Goal: Task Accomplishment & Management: Complete application form

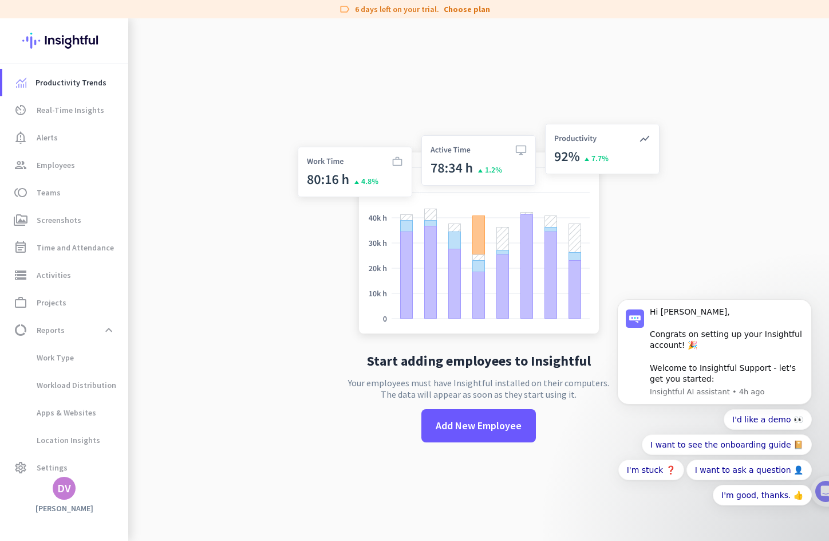
click at [192, 269] on app-no-employees "Start adding employees to Insightful Your employees must have Insightful instal…" at bounding box center [478, 288] width 701 height 541
click at [482, 437] on span at bounding box center [479, 425] width 115 height 27
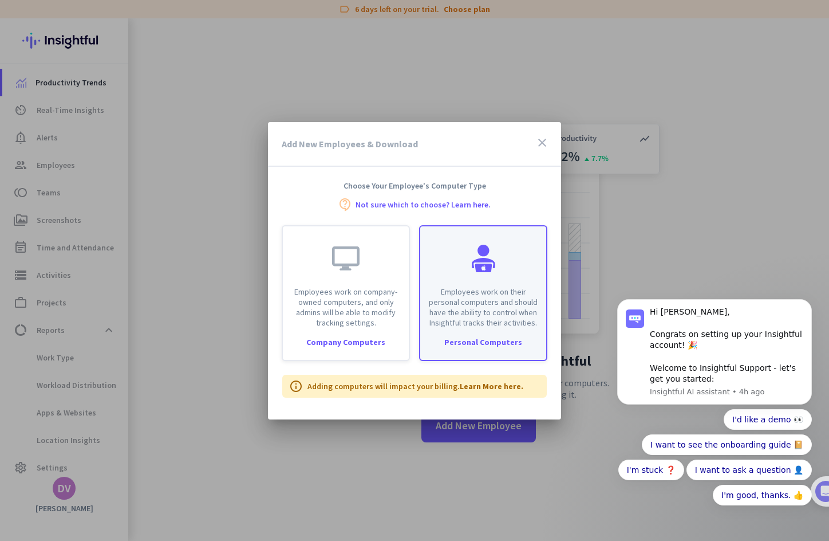
click at [474, 308] on p "Employees work on their personal computers and should have the ability to contr…" at bounding box center [483, 306] width 112 height 41
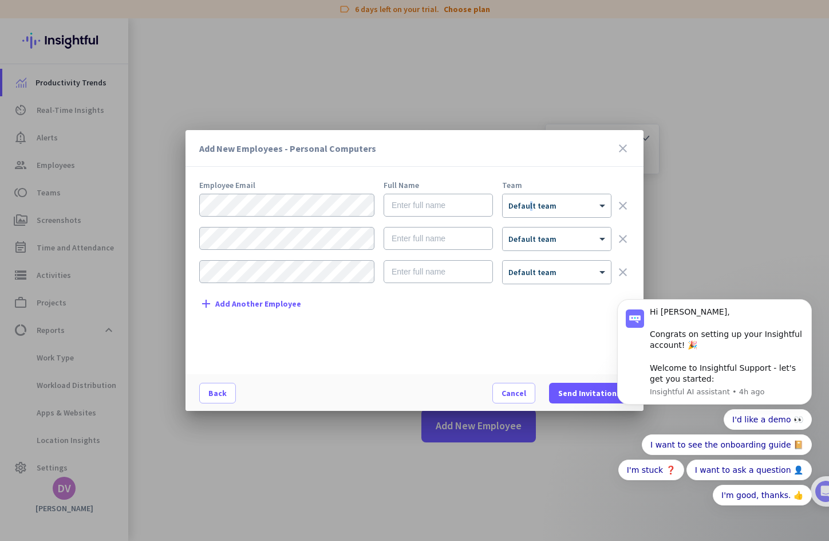
click at [530, 194] on ng-select "× Default team" at bounding box center [556, 206] width 109 height 24
click at [536, 85] on div at bounding box center [414, 270] width 829 height 541
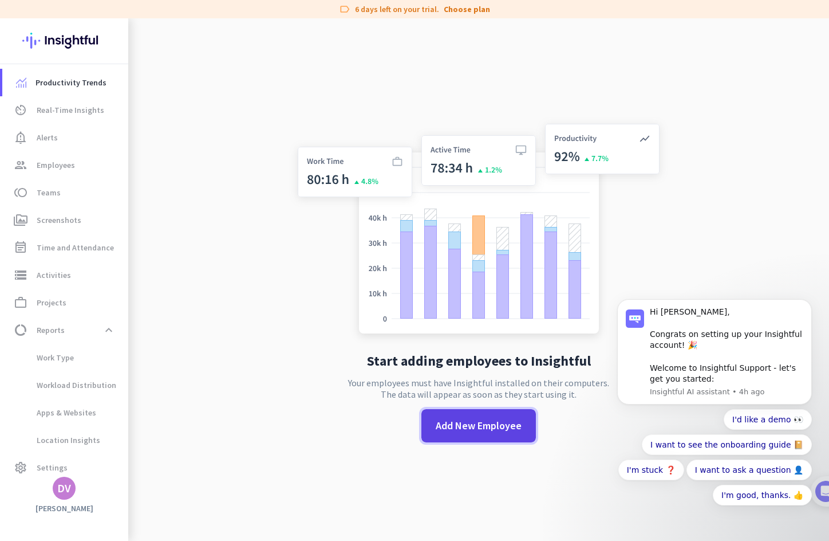
click at [489, 433] on span at bounding box center [479, 425] width 115 height 27
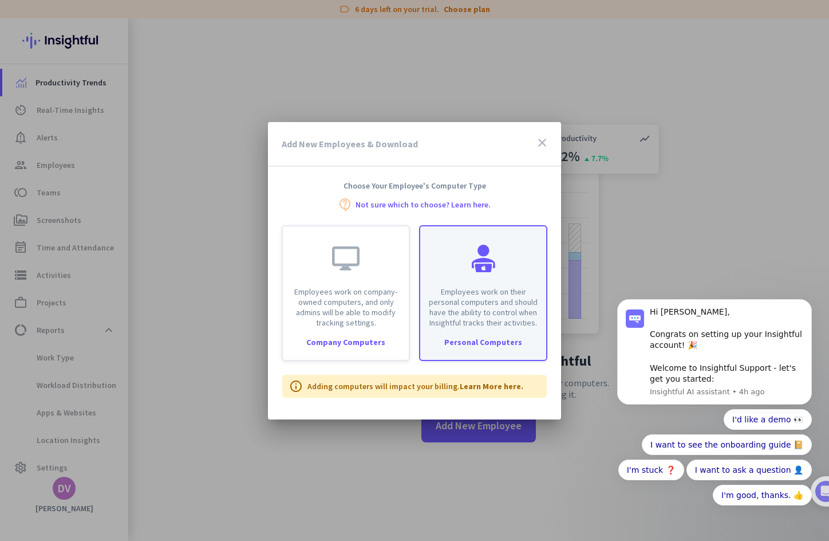
click at [467, 309] on p "Employees work on their personal computers and should have the ability to contr…" at bounding box center [483, 306] width 112 height 41
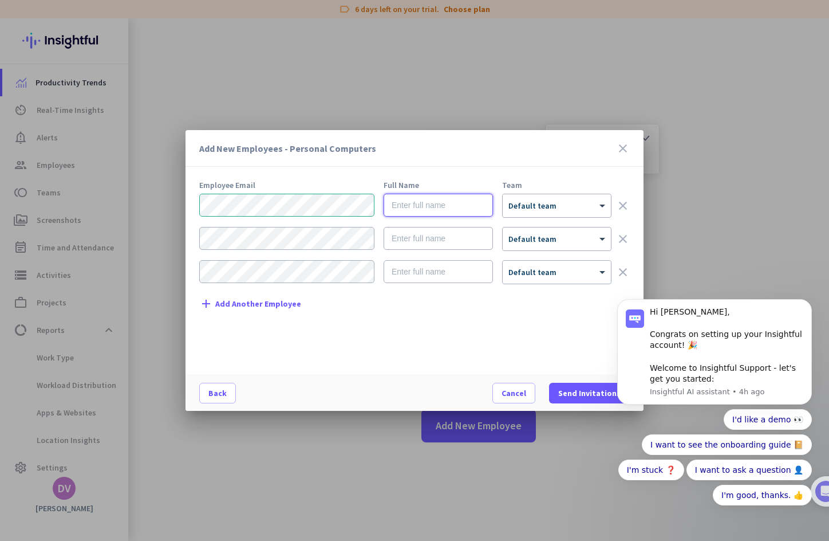
click at [404, 208] on input "text" at bounding box center [438, 205] width 109 height 23
click at [443, 203] on input "text" at bounding box center [438, 205] width 109 height 23
paste input "[PERSON_NAME]"
type input "[PERSON_NAME]"
click at [429, 243] on input "text" at bounding box center [438, 238] width 109 height 23
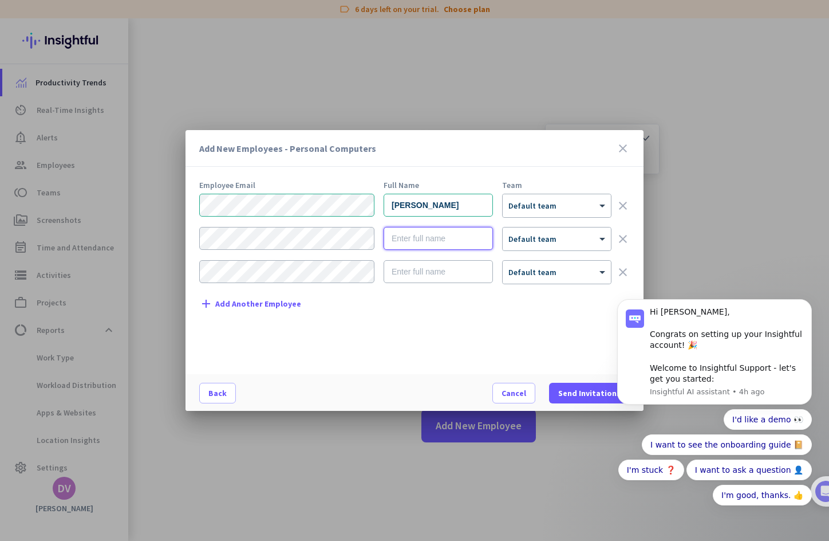
paste input "[PERSON_NAME] CHRISTELD [PERSON_NAME] JALOP"
type input "[PERSON_NAME] CHRISTELD [PERSON_NAME] JALOP"
click at [576, 386] on span at bounding box center [589, 392] width 81 height 27
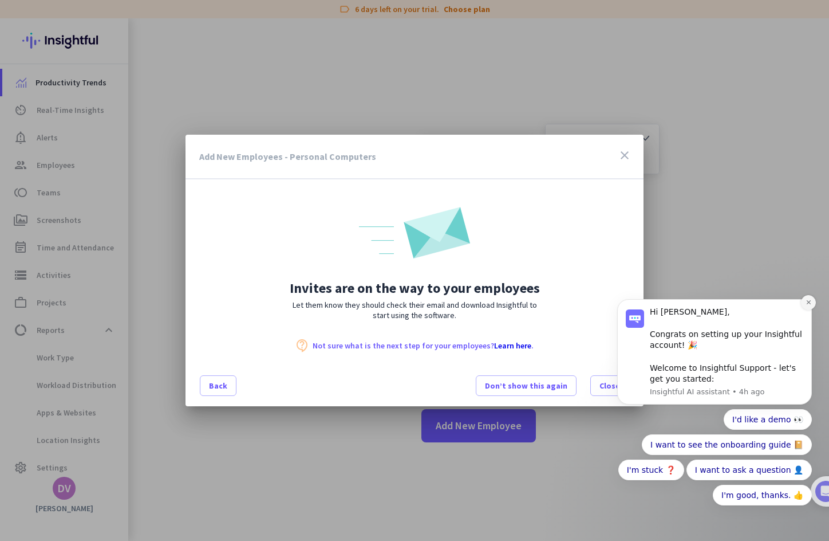
click at [806, 305] on icon "Dismiss notification" at bounding box center [809, 302] width 6 height 6
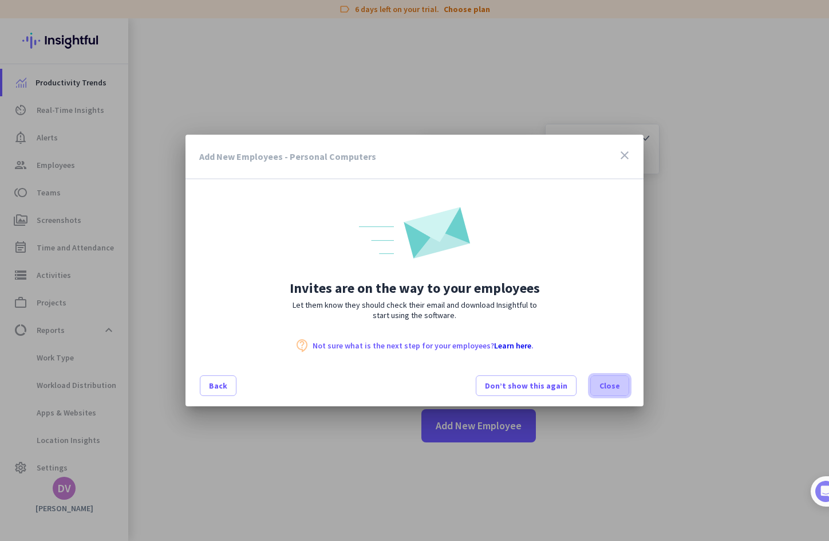
click at [611, 389] on span "Close" at bounding box center [610, 385] width 21 height 11
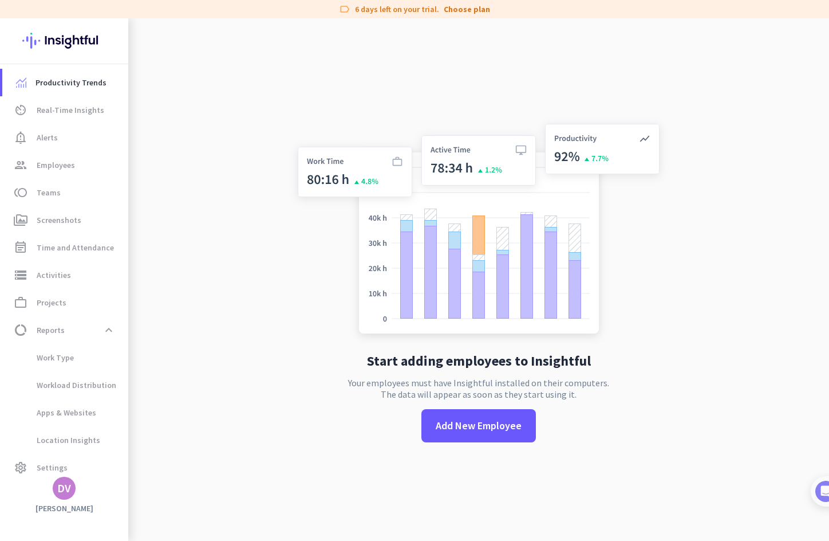
click at [266, 121] on app-no-employees "Start adding employees to Insightful Your employees must have Insightful instal…" at bounding box center [478, 288] width 701 height 541
